Goal: Contribute content: Contribute content

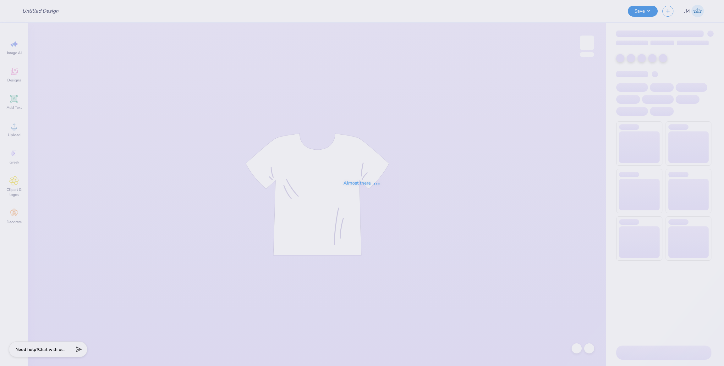
type input "Chi Psi Merch"
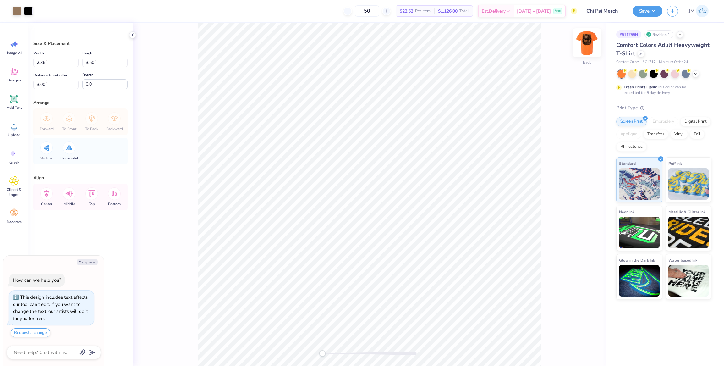
click at [586, 45] on img at bounding box center [587, 42] width 25 height 25
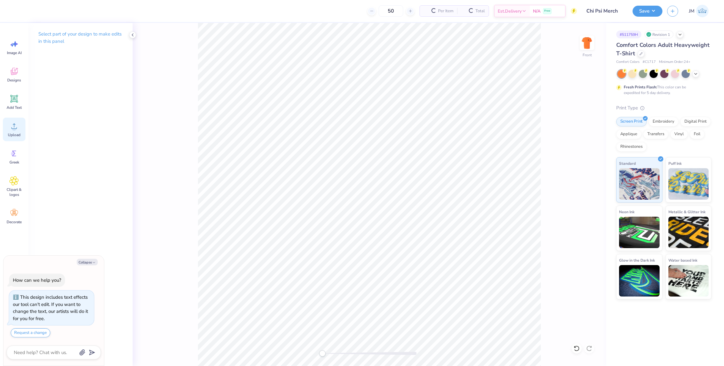
click at [15, 136] on span "Upload" at bounding box center [14, 134] width 13 height 5
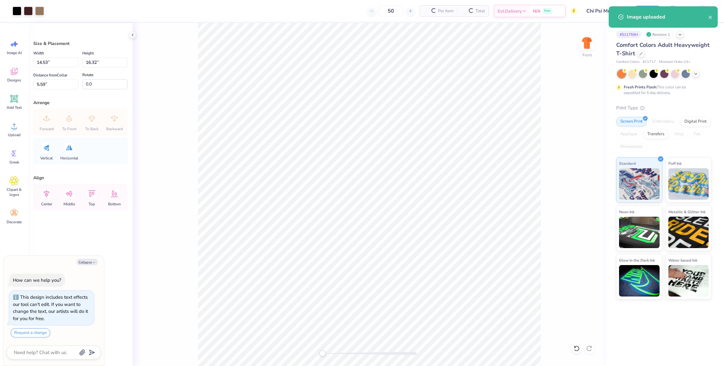
type textarea "x"
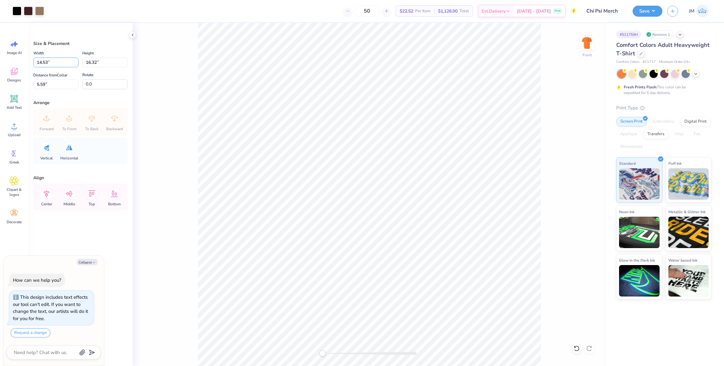
drag, startPoint x: 47, startPoint y: 61, endPoint x: 29, endPoint y: 63, distance: 17.7
click at [27, 61] on div "Art colors 50 $22.52 Per Item $1,126.00 Total Est. Delivery [DATE] - [DATE] Fre…" at bounding box center [362, 183] width 724 height 366
type input "12"
type textarea "x"
type input "12.00"
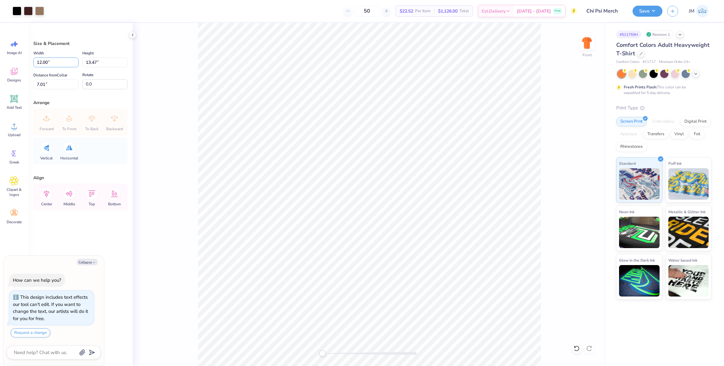
type input "13.47"
click at [14, 81] on div "Art colors 50 $22.52 Per Item $1,126.00 Total Est. Delivery [DATE] - [DATE] Fre…" at bounding box center [362, 183] width 724 height 366
type input "3"
click at [588, 44] on img at bounding box center [587, 42] width 25 height 25
click at [656, 12] on button "Save" at bounding box center [648, 10] width 30 height 11
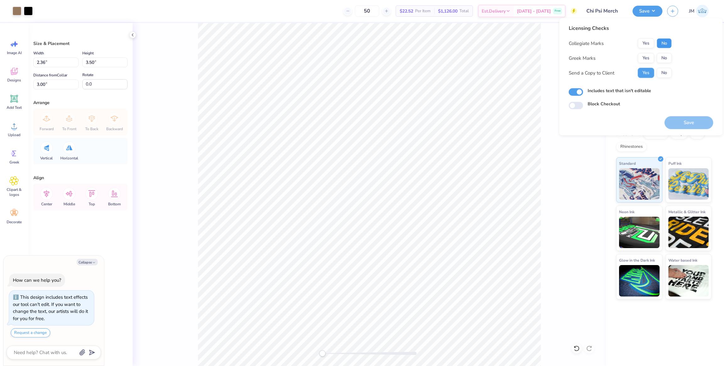
click at [668, 45] on button "No" at bounding box center [664, 43] width 15 height 10
click at [650, 59] on button "Yes" at bounding box center [646, 58] width 16 height 10
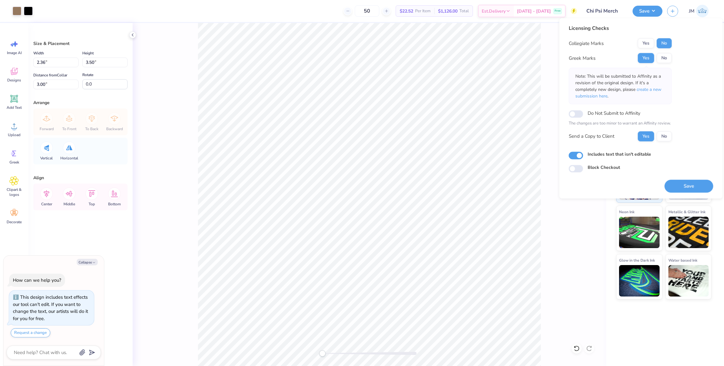
click at [663, 91] on p "Note: This will be submitted to Affinity as a revision of the original design. …" at bounding box center [620, 86] width 90 height 26
click at [656, 89] on span "create a new submission here" at bounding box center [618, 92] width 86 height 13
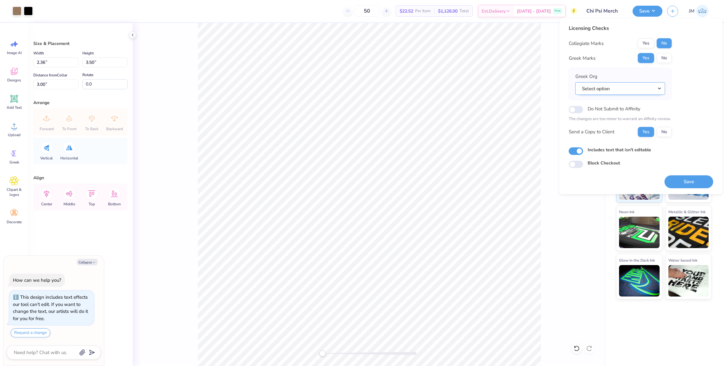
click at [630, 90] on button "Select option" at bounding box center [620, 88] width 90 height 13
click at [618, 131] on link "Chi Psi" at bounding box center [620, 135] width 85 height 10
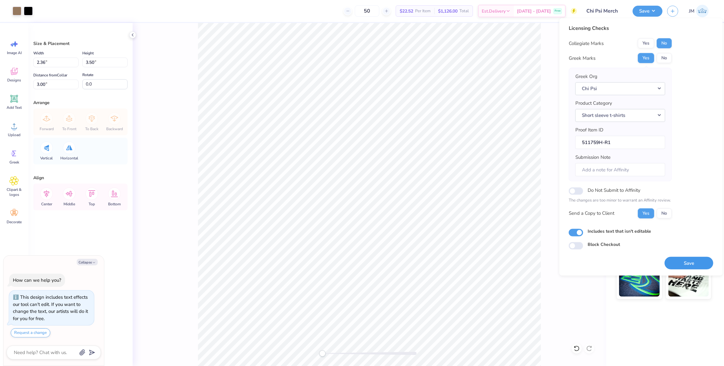
click at [693, 261] on button "Save" at bounding box center [689, 262] width 49 height 13
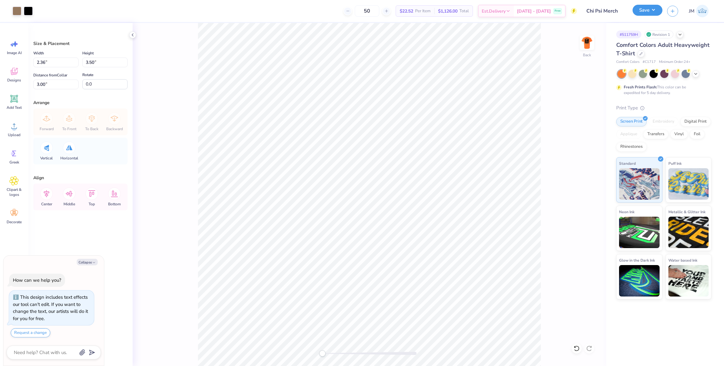
click at [647, 11] on button "Save" at bounding box center [648, 10] width 30 height 11
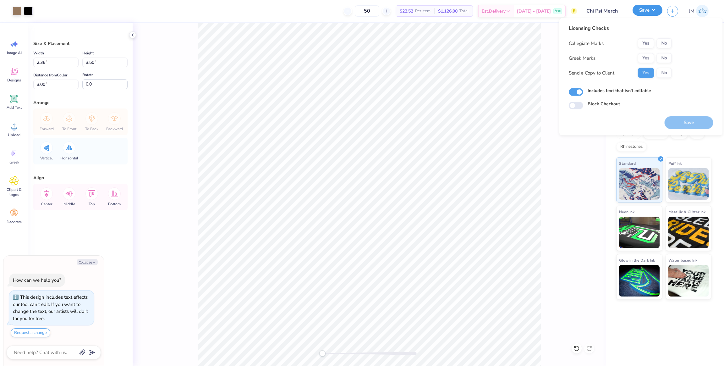
type textarea "x"
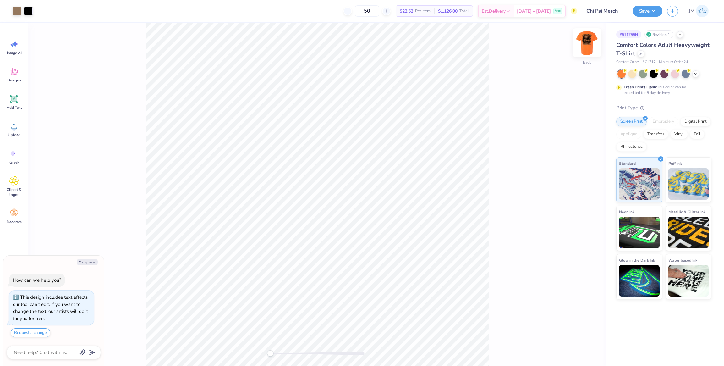
click at [586, 48] on img at bounding box center [587, 42] width 25 height 25
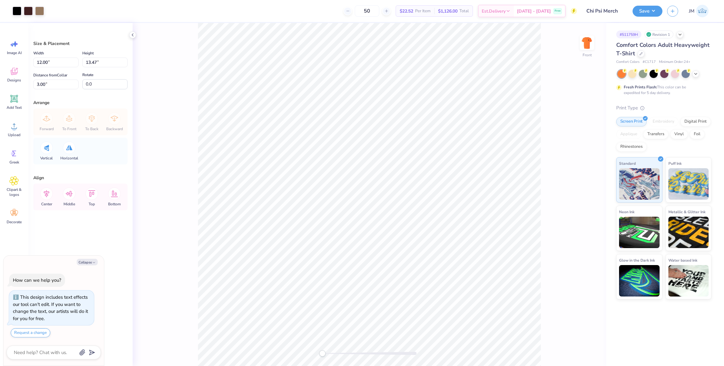
type textarea "x"
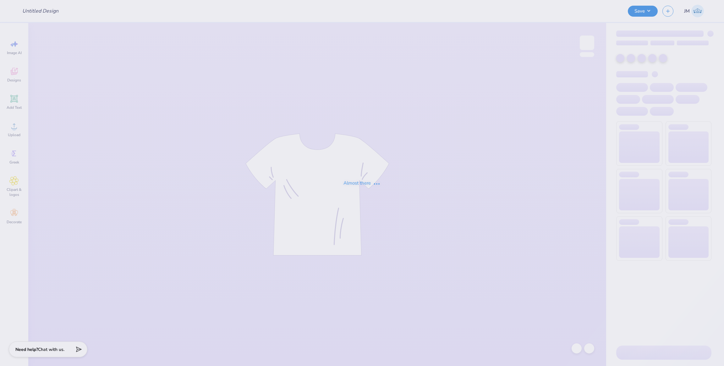
type input "Chi Psi Merch"
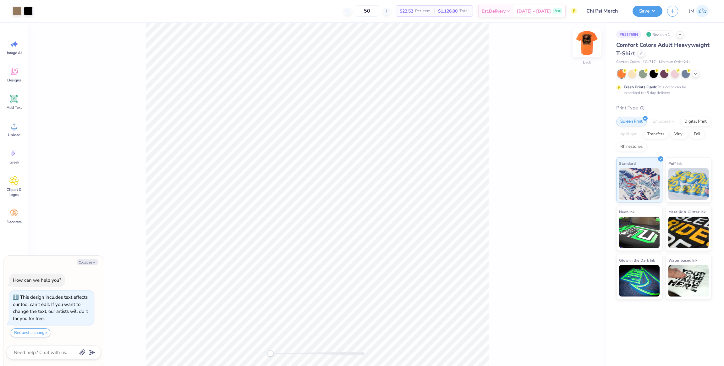
click at [584, 47] on img at bounding box center [587, 42] width 25 height 25
click at [14, 119] on div "Upload" at bounding box center [14, 130] width 23 height 24
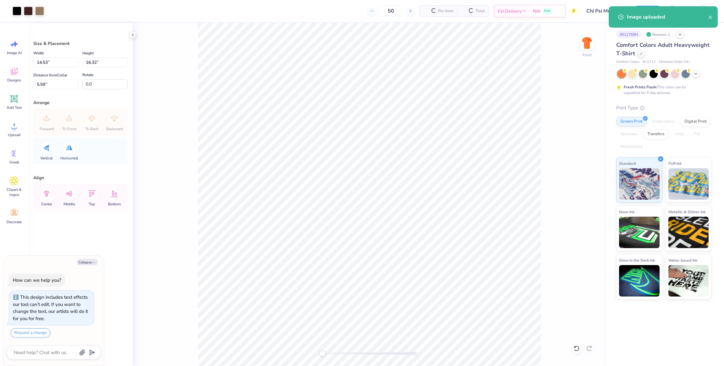
type textarea "x"
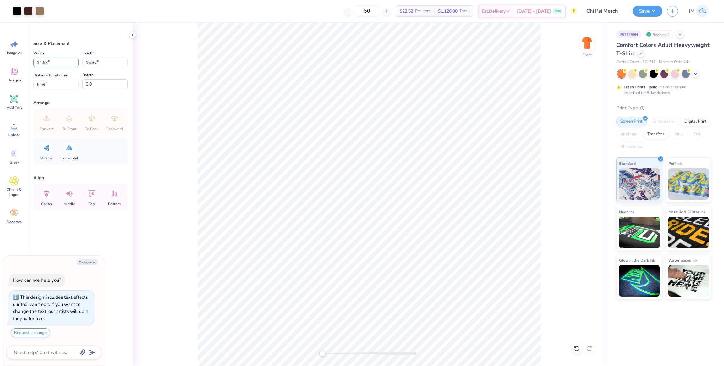
drag, startPoint x: 42, startPoint y: 59, endPoint x: 64, endPoint y: 73, distance: 26.0
click at [4, 59] on div "Art colors 50 $22.52 Per Item $1,126.00 Total Est. Delivery [DATE] - [DATE] Fre…" at bounding box center [362, 183] width 724 height 366
type input "12"
type textarea "x"
type input "12.00"
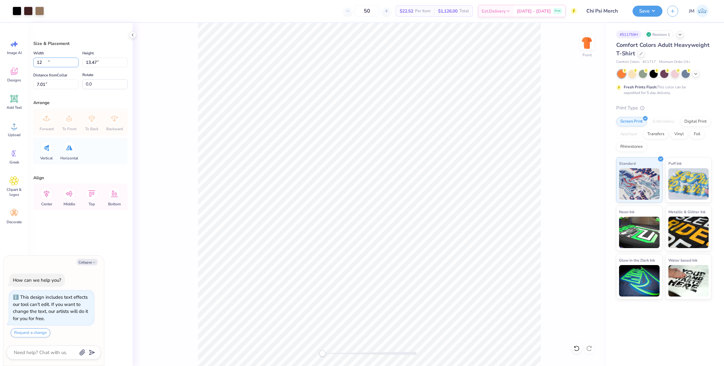
type input "13.47"
drag, startPoint x: 51, startPoint y: 86, endPoint x: 17, endPoint y: 84, distance: 34.0
click at [17, 84] on div "Art colors 50 $22.52 Per Item $1,126.00 Total Est. Delivery [DATE] - [DATE] Fre…" at bounding box center [362, 183] width 724 height 366
type input "3"
click at [649, 12] on button "Save" at bounding box center [648, 10] width 30 height 11
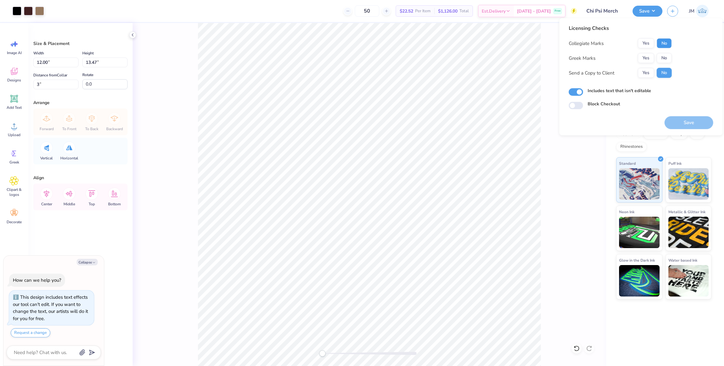
click at [667, 47] on button "No" at bounding box center [664, 43] width 15 height 10
click at [643, 57] on button "Yes" at bounding box center [646, 58] width 16 height 10
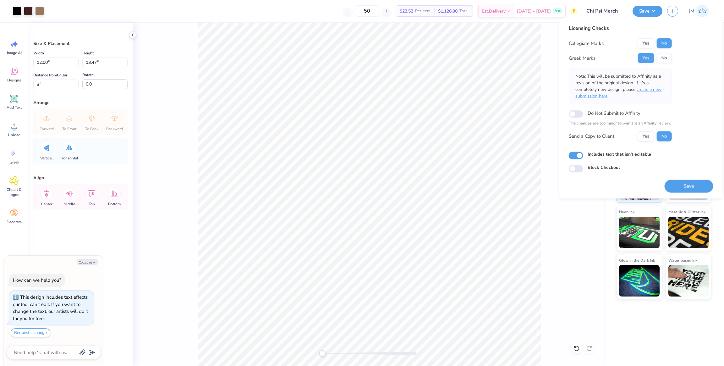
click at [657, 91] on span "create a new submission here" at bounding box center [618, 92] width 86 height 13
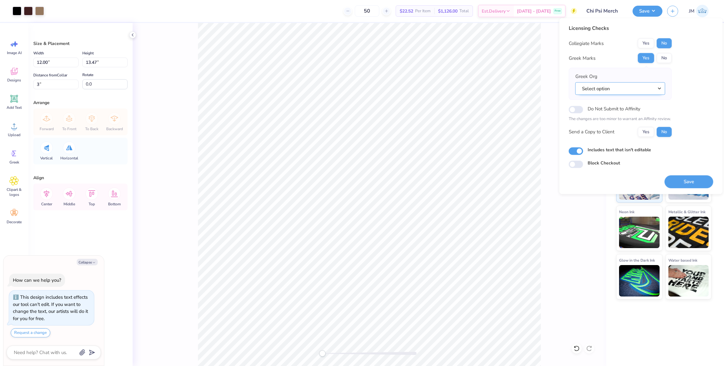
drag, startPoint x: 624, startPoint y: 90, endPoint x: 624, endPoint y: 94, distance: 4.1
click at [623, 89] on button "Select option" at bounding box center [620, 88] width 90 height 13
click at [602, 135] on link "Chi Psi" at bounding box center [620, 135] width 85 height 10
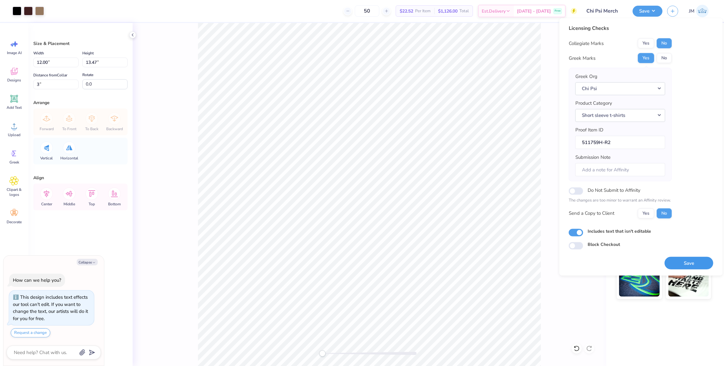
click at [693, 261] on button "Save" at bounding box center [689, 262] width 49 height 13
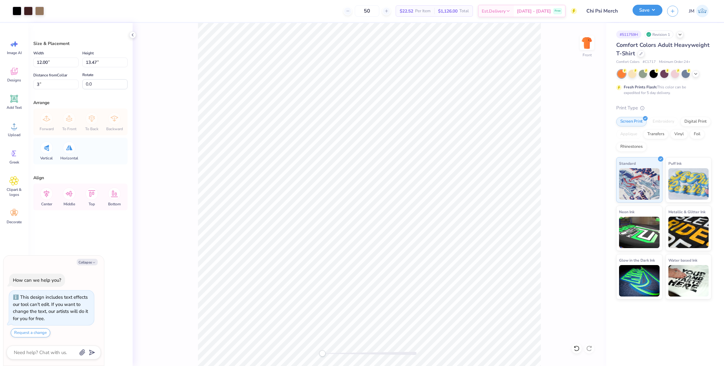
click at [648, 13] on button "Save" at bounding box center [648, 10] width 30 height 11
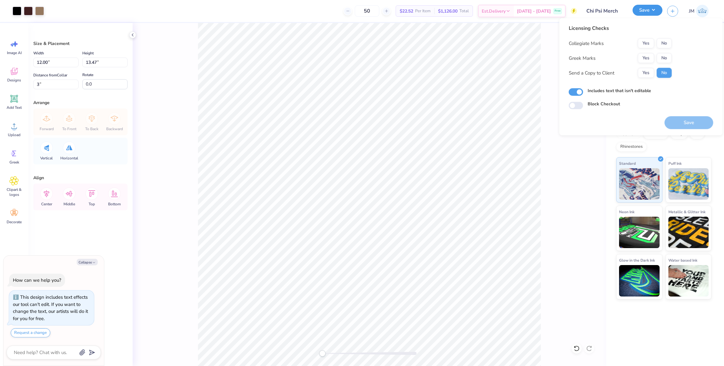
click at [648, 13] on button "Save" at bounding box center [648, 10] width 30 height 11
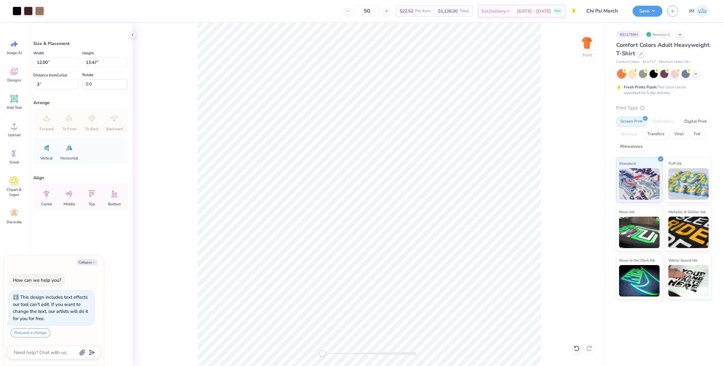
type textarea "x"
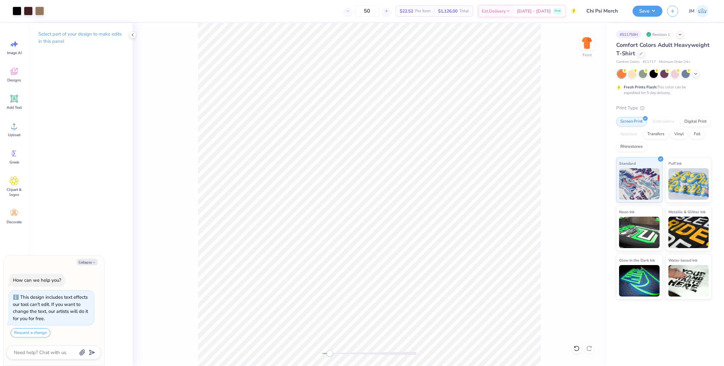
click at [330, 354] on div "Accessibility label" at bounding box center [330, 353] width 6 height 6
